Goal: Task Accomplishment & Management: Use online tool/utility

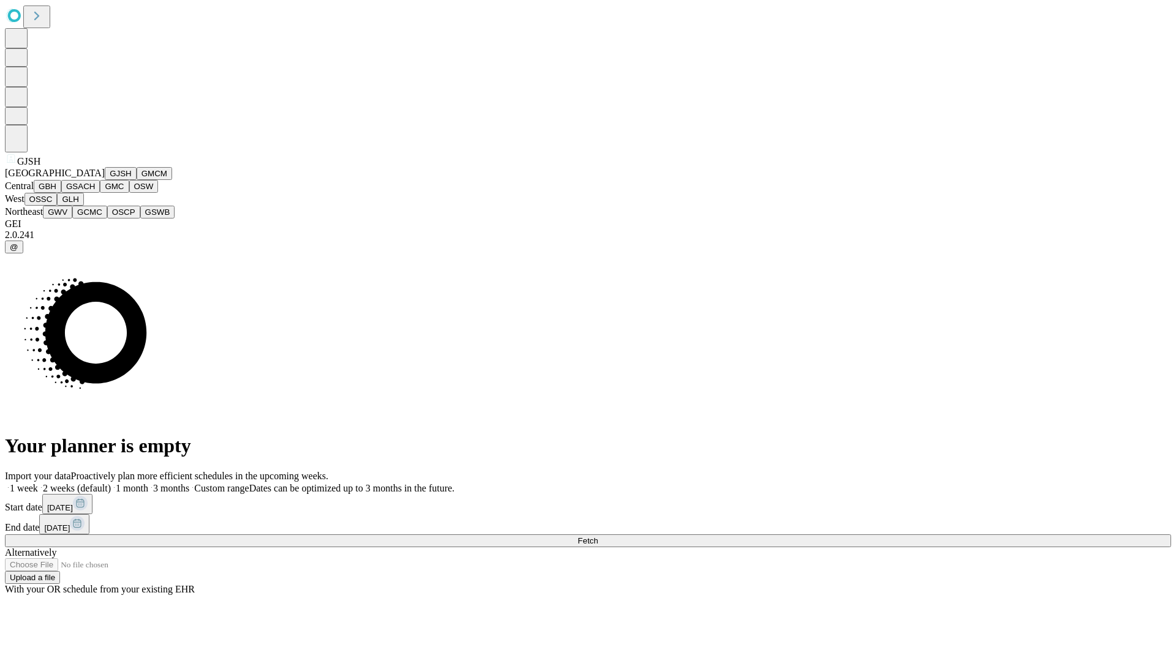
click at [105, 180] on button "GJSH" at bounding box center [121, 173] width 32 height 13
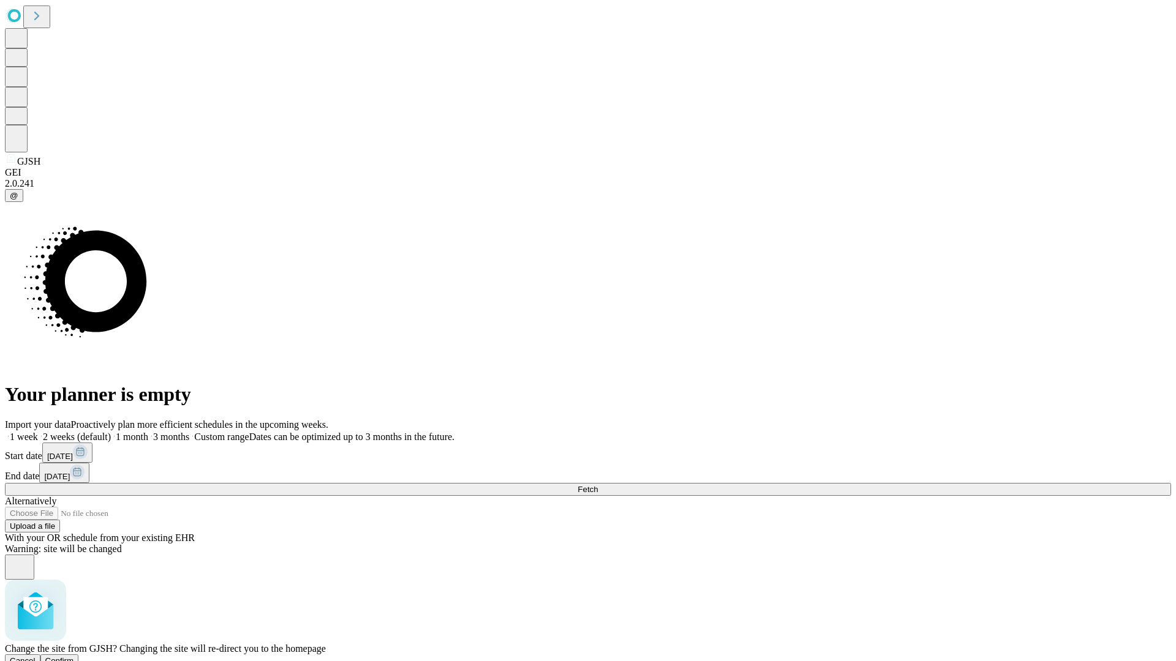
click at [74, 657] on span "Confirm" at bounding box center [59, 661] width 29 height 9
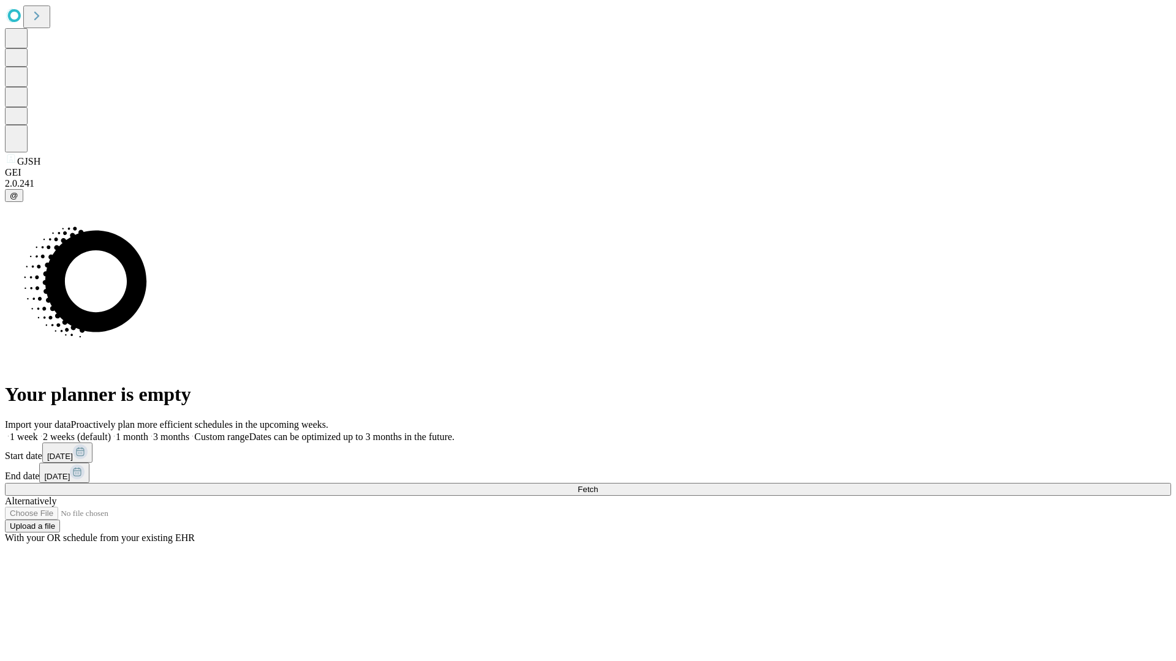
click at [111, 432] on label "2 weeks (default)" at bounding box center [74, 437] width 73 height 10
click at [598, 485] on span "Fetch" at bounding box center [588, 489] width 20 height 9
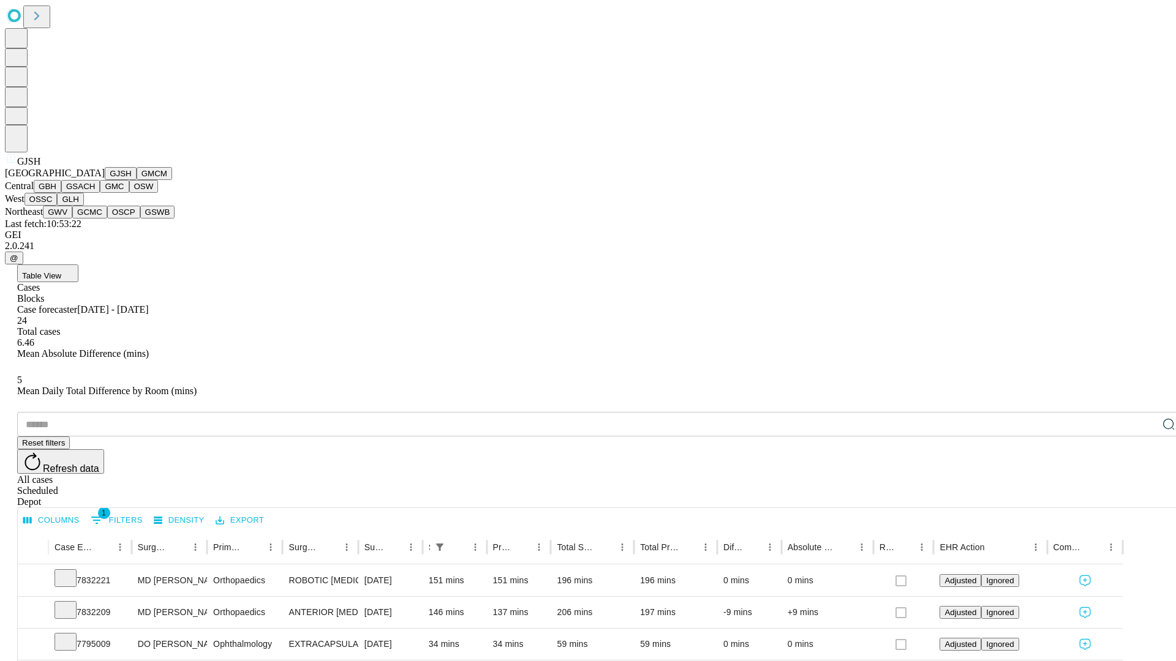
click at [137, 180] on button "GMCM" at bounding box center [155, 173] width 36 height 13
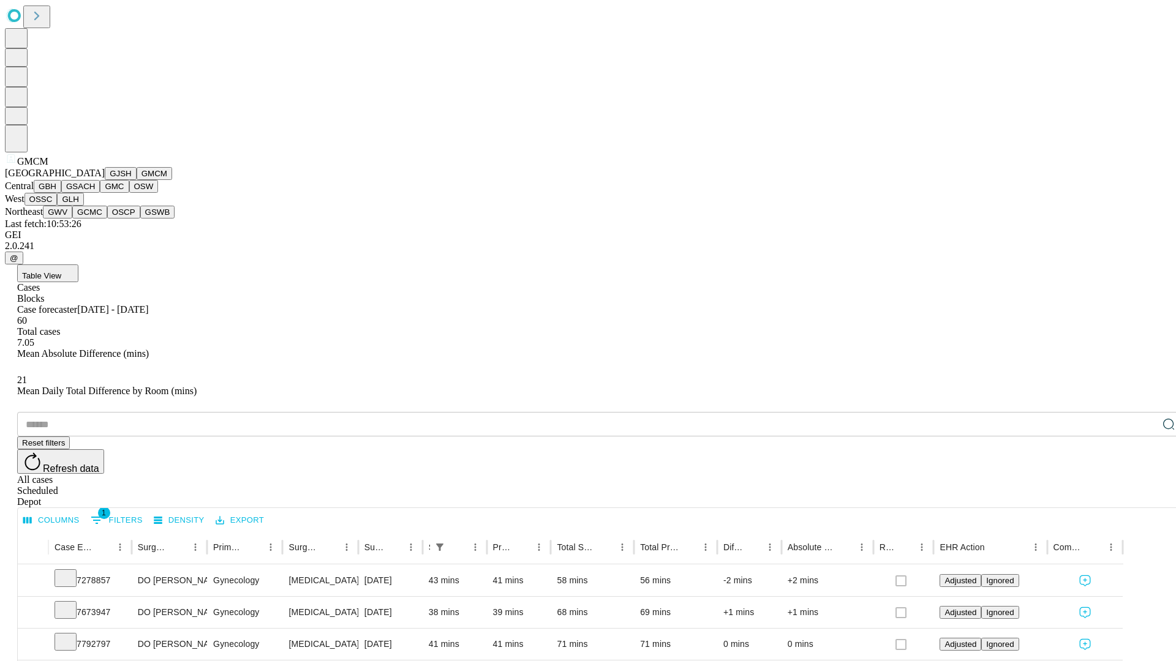
click at [61, 193] on button "GBH" at bounding box center [48, 186] width 28 height 13
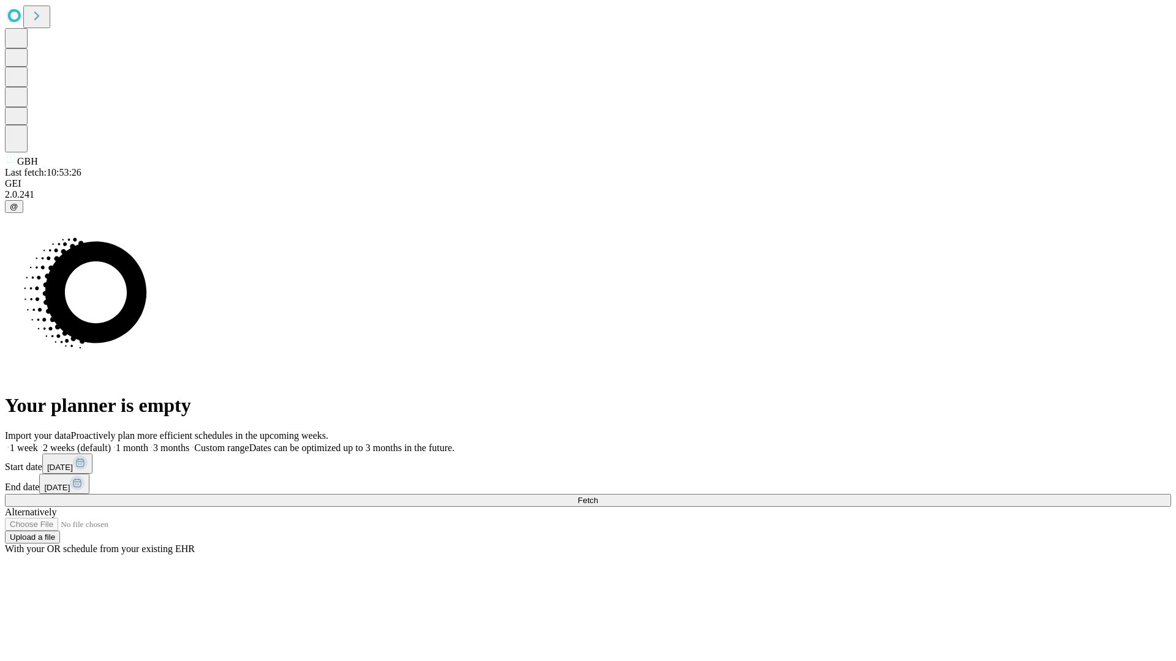
click at [111, 443] on label "2 weeks (default)" at bounding box center [74, 448] width 73 height 10
click at [598, 496] on span "Fetch" at bounding box center [588, 500] width 20 height 9
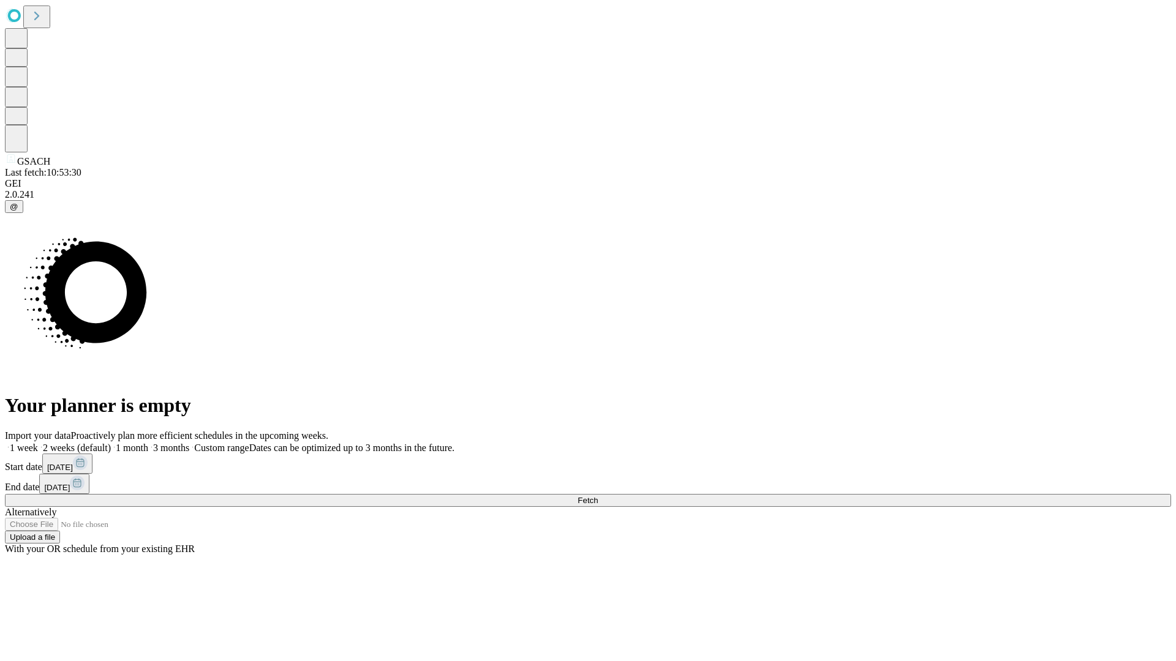
click at [111, 443] on label "2 weeks (default)" at bounding box center [74, 448] width 73 height 10
click at [598, 496] on span "Fetch" at bounding box center [588, 500] width 20 height 9
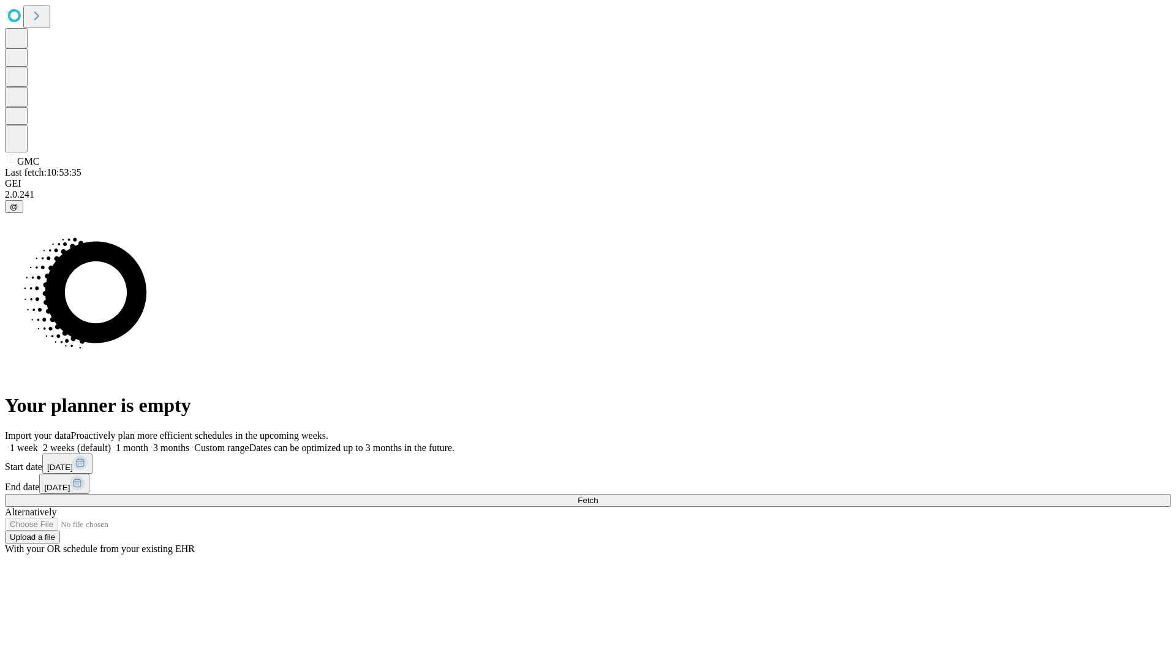
click at [111, 443] on label "2 weeks (default)" at bounding box center [74, 448] width 73 height 10
click at [598, 496] on span "Fetch" at bounding box center [588, 500] width 20 height 9
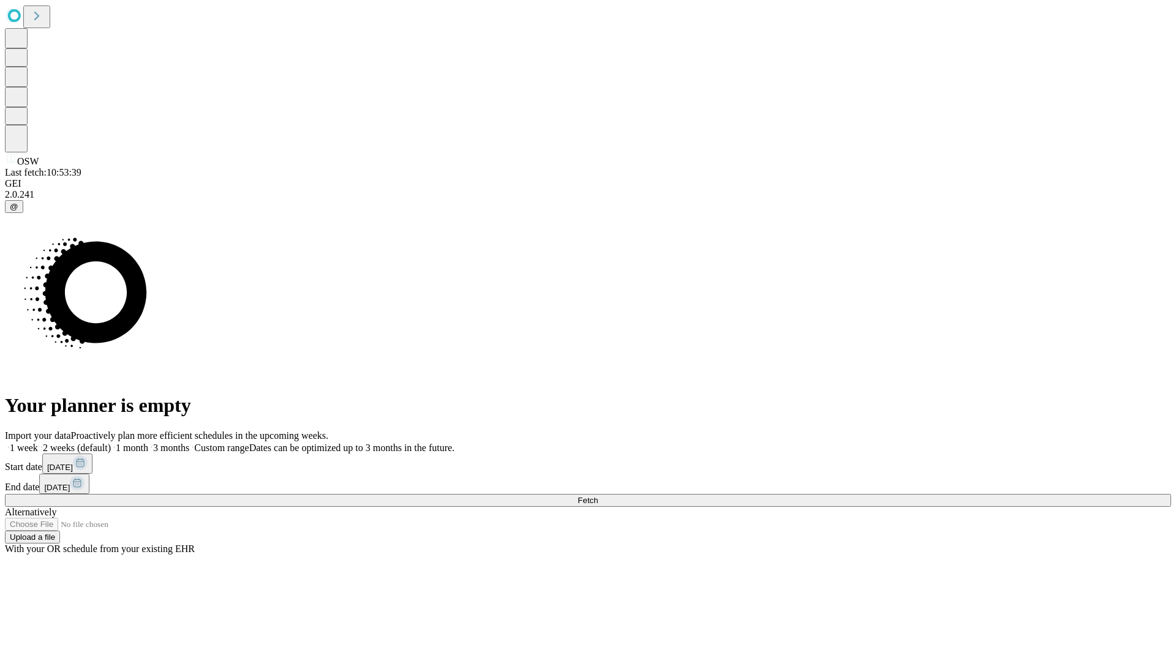
click at [111, 443] on label "2 weeks (default)" at bounding box center [74, 448] width 73 height 10
click at [598, 496] on span "Fetch" at bounding box center [588, 500] width 20 height 9
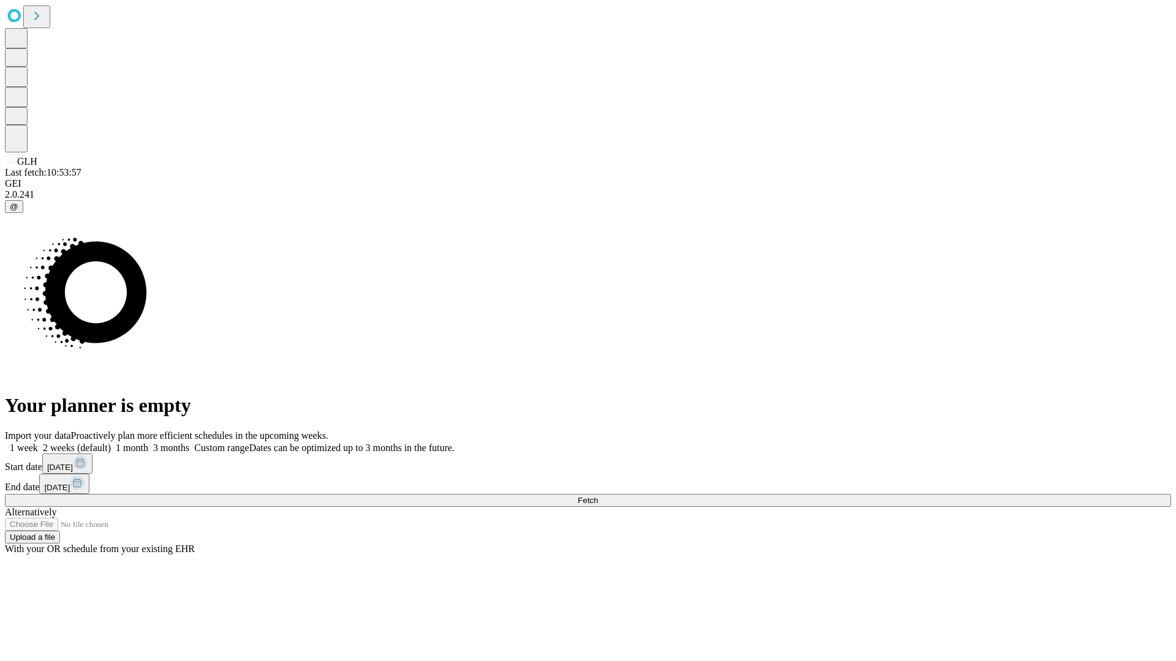
click at [111, 443] on label "2 weeks (default)" at bounding box center [74, 448] width 73 height 10
click at [598, 496] on span "Fetch" at bounding box center [588, 500] width 20 height 9
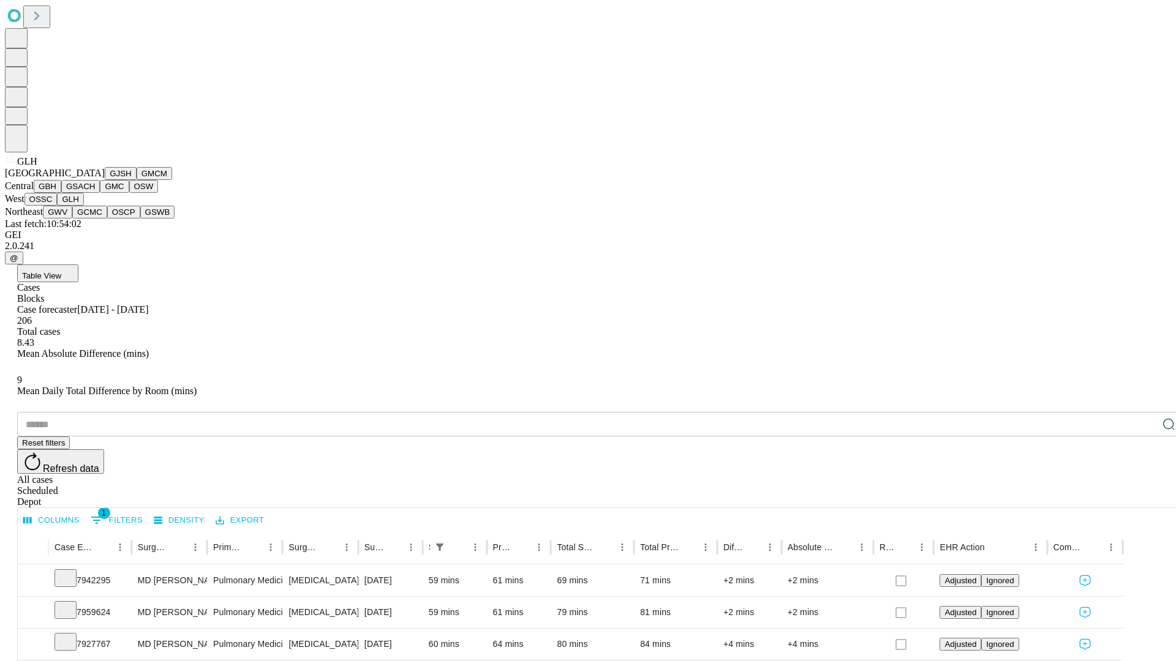
click at [72, 219] on button "GWV" at bounding box center [57, 212] width 29 height 13
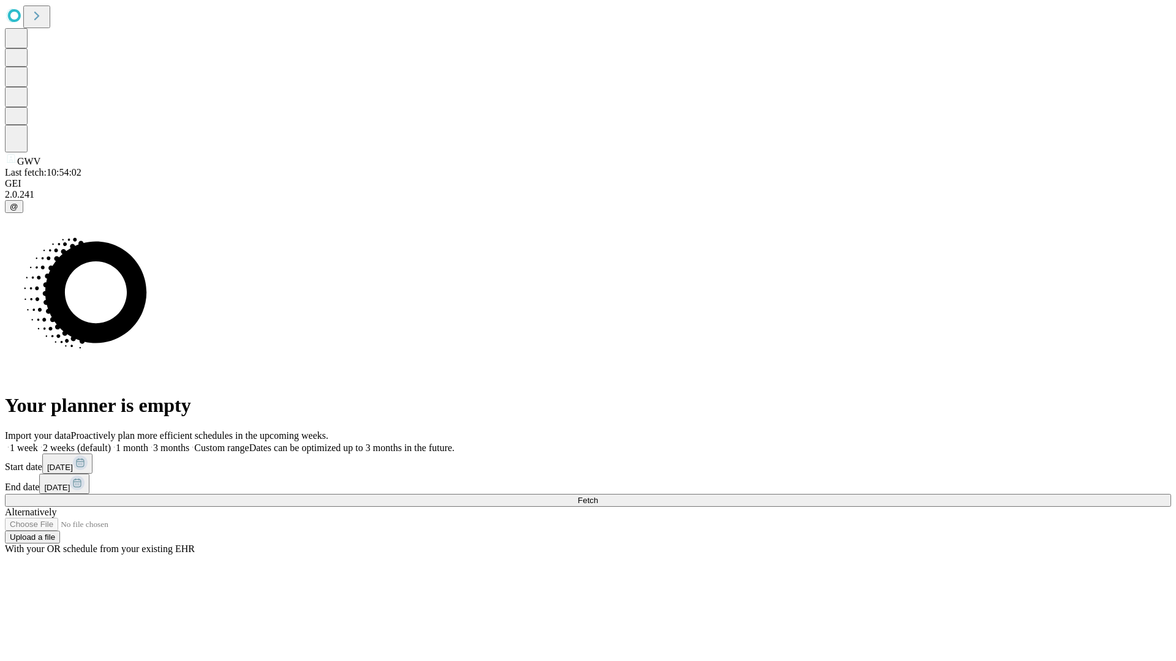
click at [111, 443] on label "2 weeks (default)" at bounding box center [74, 448] width 73 height 10
click at [598, 496] on span "Fetch" at bounding box center [588, 500] width 20 height 9
